Goal: Task Accomplishment & Management: Manage account settings

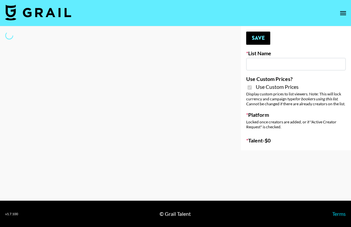
type input "Laifen (IG)"
checkbox input "true"
select select "Brand"
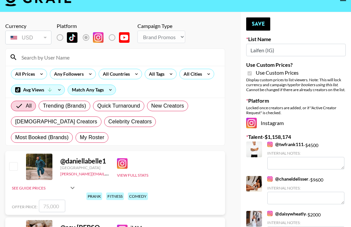
scroll to position [15, 0]
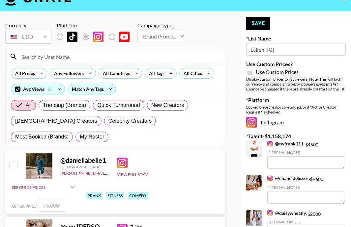
click at [58, 56] on input at bounding box center [118, 56] width 203 height 11
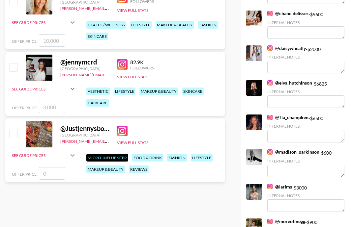
scroll to position [181, 0]
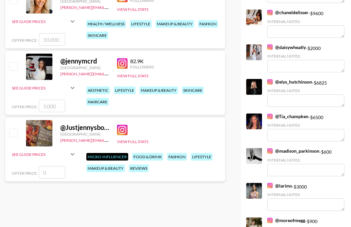
type input "[PERSON_NAME]"
click at [11, 69] on input "checkbox" at bounding box center [13, 66] width 8 height 8
checkbox input "true"
type input "3000"
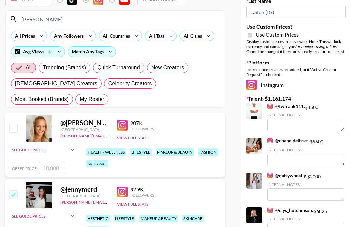
scroll to position [4, 0]
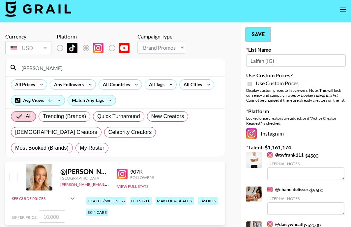
click at [262, 34] on button "Save" at bounding box center [258, 34] width 24 height 13
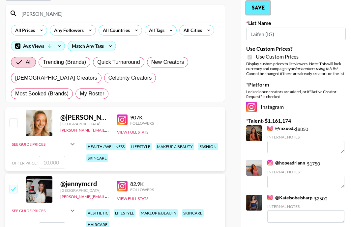
scroll to position [16, 0]
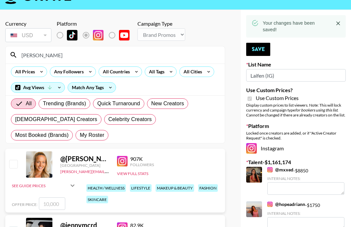
drag, startPoint x: 282, startPoint y: 79, endPoint x: 241, endPoint y: 79, distance: 40.5
drag, startPoint x: 280, startPoint y: 77, endPoint x: 241, endPoint y: 77, distance: 39.5
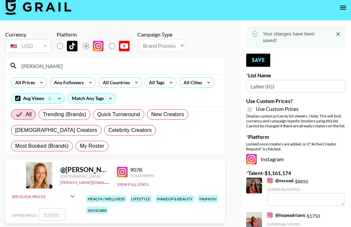
scroll to position [1, 0]
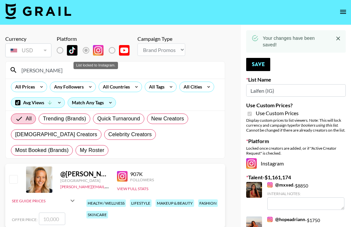
click at [85, 51] on label "List locked to Instagram." at bounding box center [91, 50] width 24 height 14
click at [42, 69] on input "jenny" at bounding box center [118, 70] width 203 height 11
type input "j"
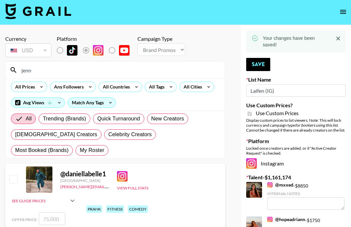
type input "jenny"
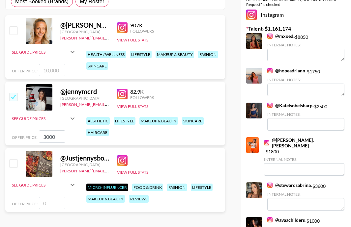
scroll to position [0, 0]
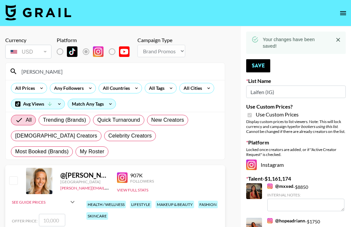
click at [344, 10] on icon "open drawer" at bounding box center [343, 13] width 8 height 8
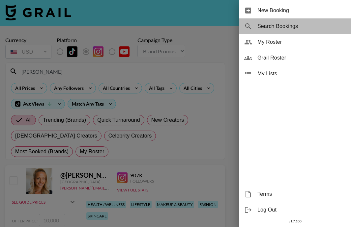
click at [296, 28] on span "Search Bookings" at bounding box center [301, 26] width 88 height 8
select select "id"
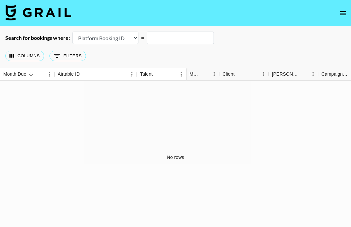
click at [165, 40] on input "text" at bounding box center [179, 38] width 67 height 13
paste input "Laifen (IG)"
type input "L"
click at [341, 17] on button "open drawer" at bounding box center [342, 13] width 13 height 13
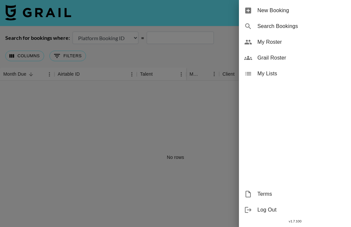
click at [288, 73] on span "My Lists" at bounding box center [301, 74] width 88 height 8
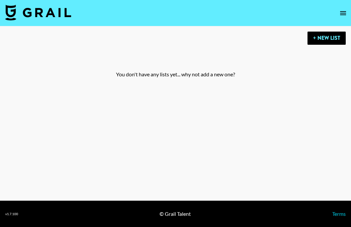
click at [342, 12] on icon "open drawer" at bounding box center [343, 13] width 8 height 8
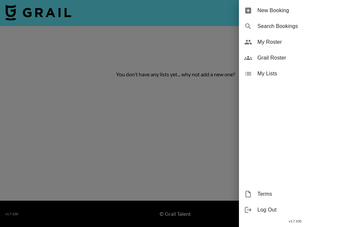
click at [295, 47] on div "My Roster" at bounding box center [295, 42] width 112 height 16
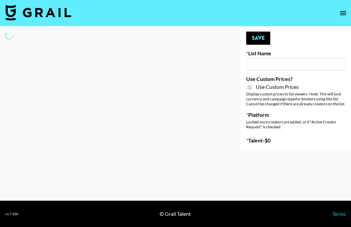
type input "Laifen (IG)"
checkbox input "true"
select select "Brand"
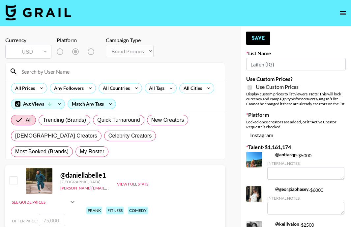
scroll to position [2, 0]
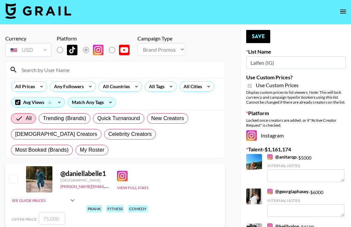
click at [89, 65] on input at bounding box center [118, 70] width 203 height 11
type input "[PERSON_NAME]"
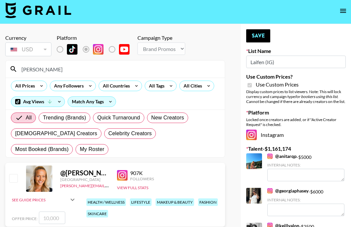
scroll to position [0, 0]
